Goal: Information Seeking & Learning: Learn about a topic

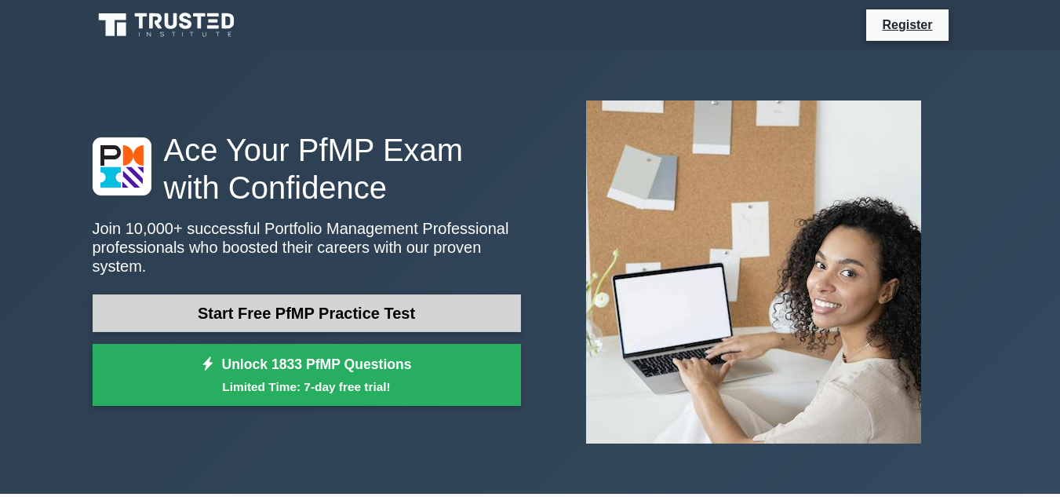
scroll to position [49, 0]
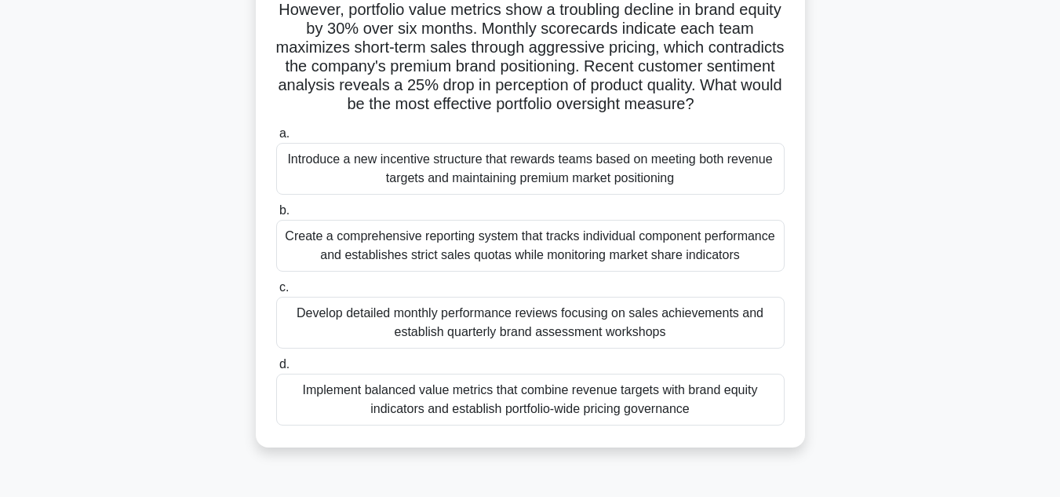
scroll to position [330, 0]
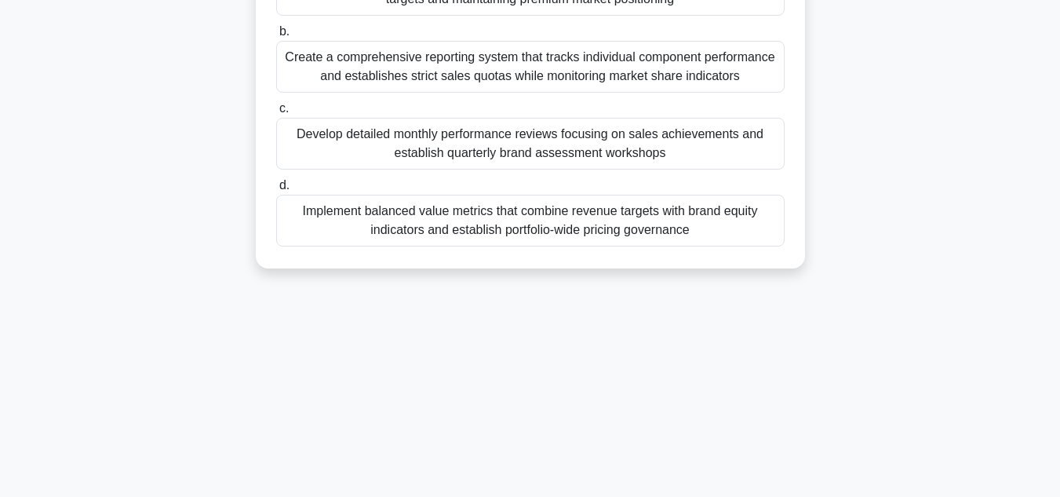
drag, startPoint x: 285, startPoint y: 105, endPoint x: 736, endPoint y: 248, distance: 473.4
type textarea "A retail portfolio manager discovers a trend where component teams consistently…"
click at [736, 248] on div "A retail portfolio manager discovers a trend where component teams consistently…" at bounding box center [530, 14] width 537 height 498
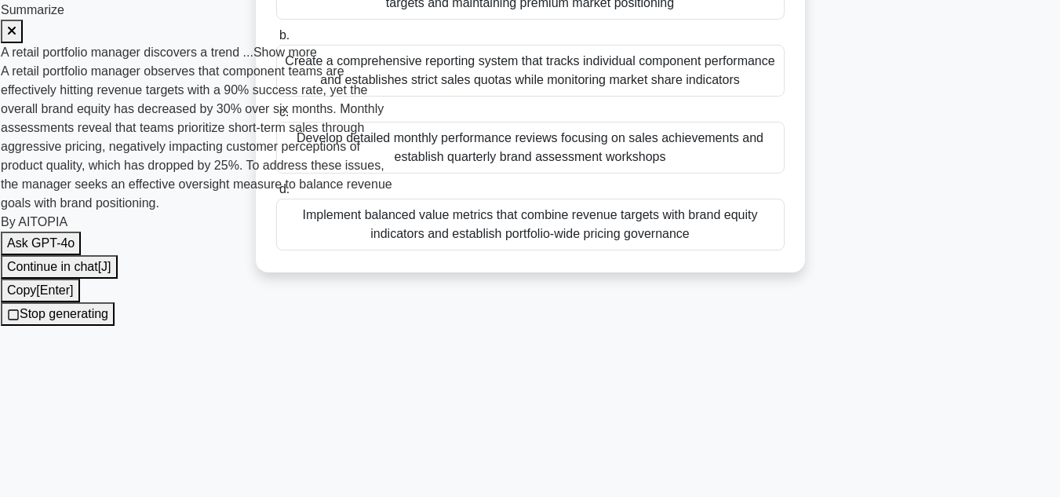
scroll to position [0, 0]
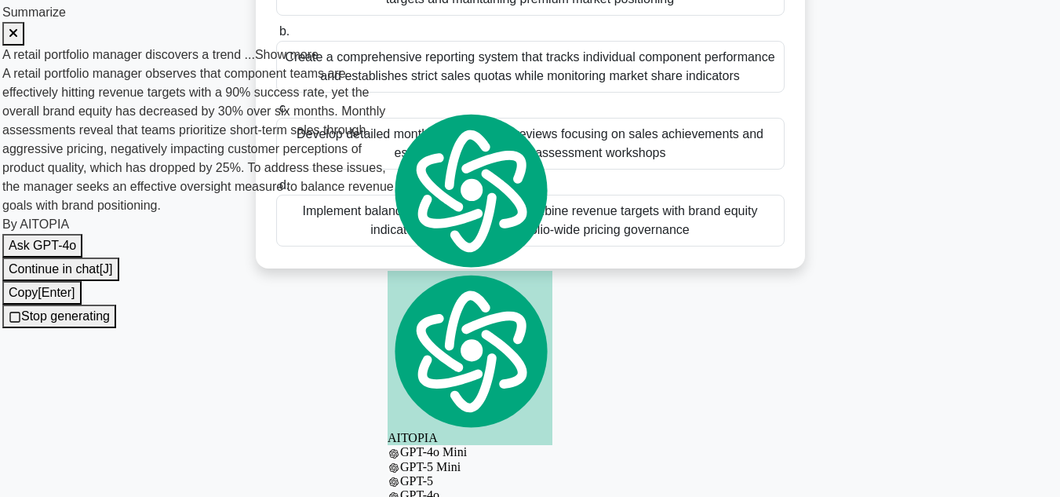
click at [24, 22] on button at bounding box center [13, 34] width 22 height 24
